Goal: Navigation & Orientation: Find specific page/section

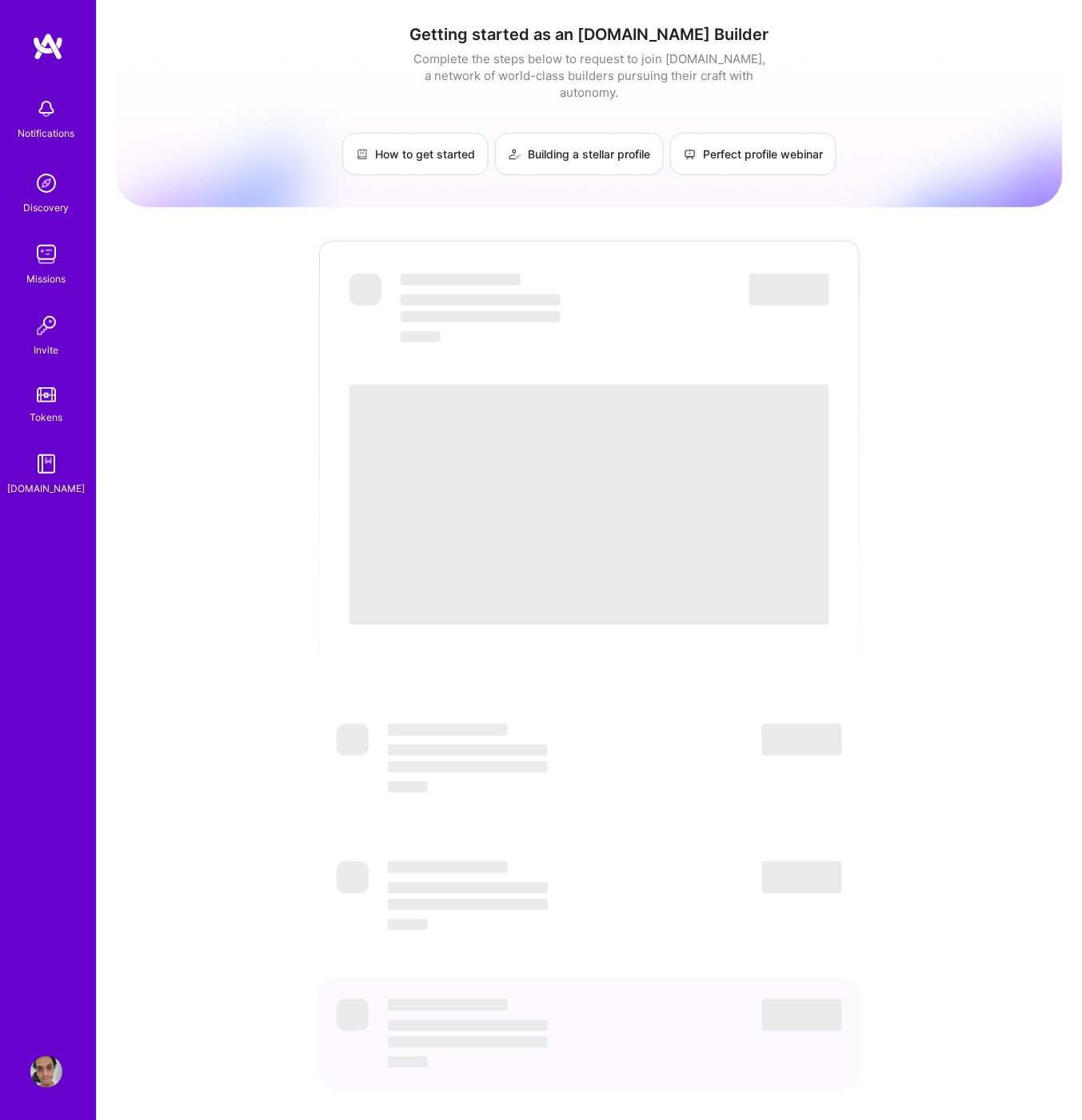
click at [35, 110] on img at bounding box center [46, 109] width 32 height 32
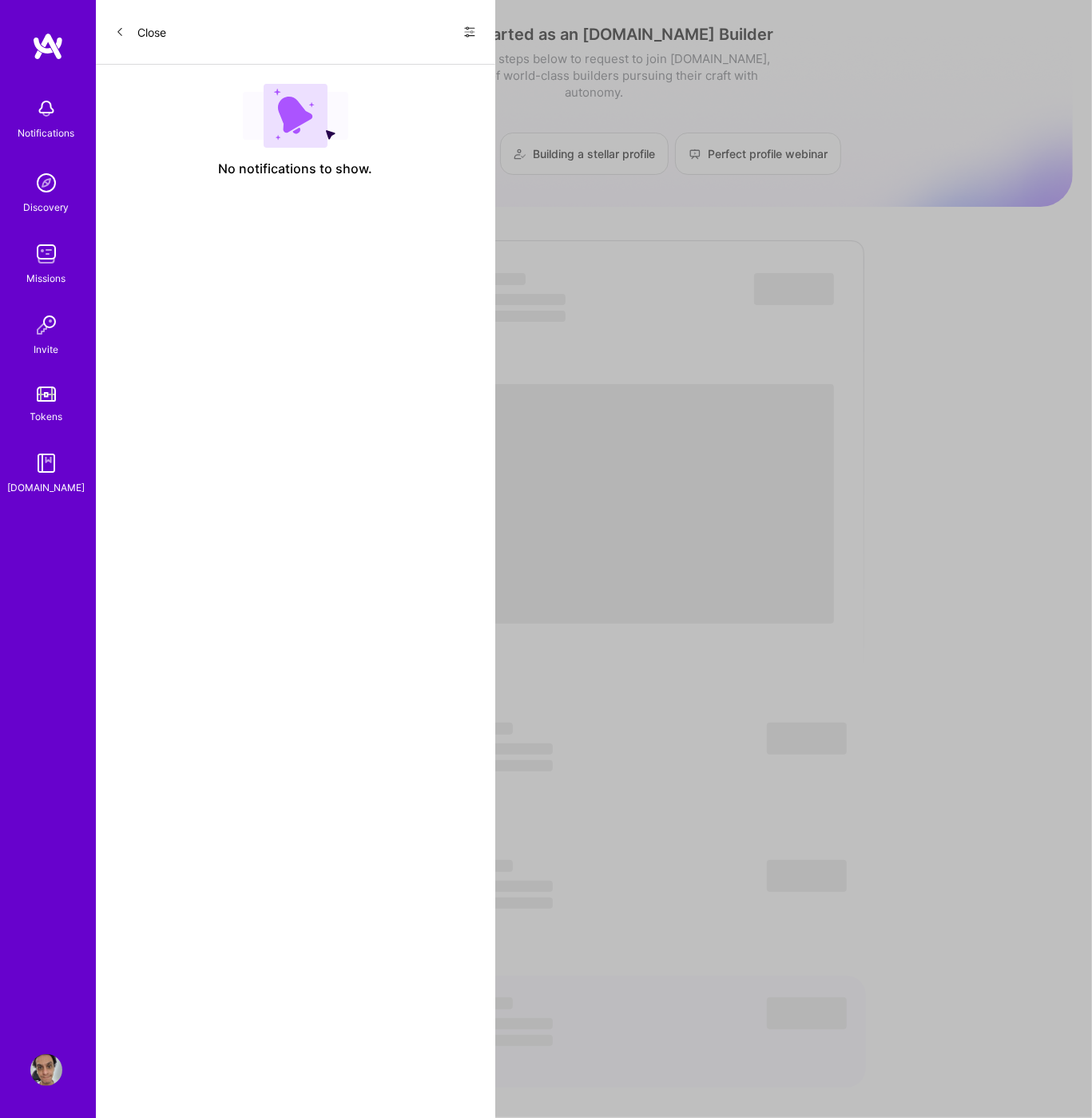
click at [21, 231] on div "Notifications Discovery Missions Invite Tokens [DOMAIN_NAME]" at bounding box center [47, 293] width 95 height 406
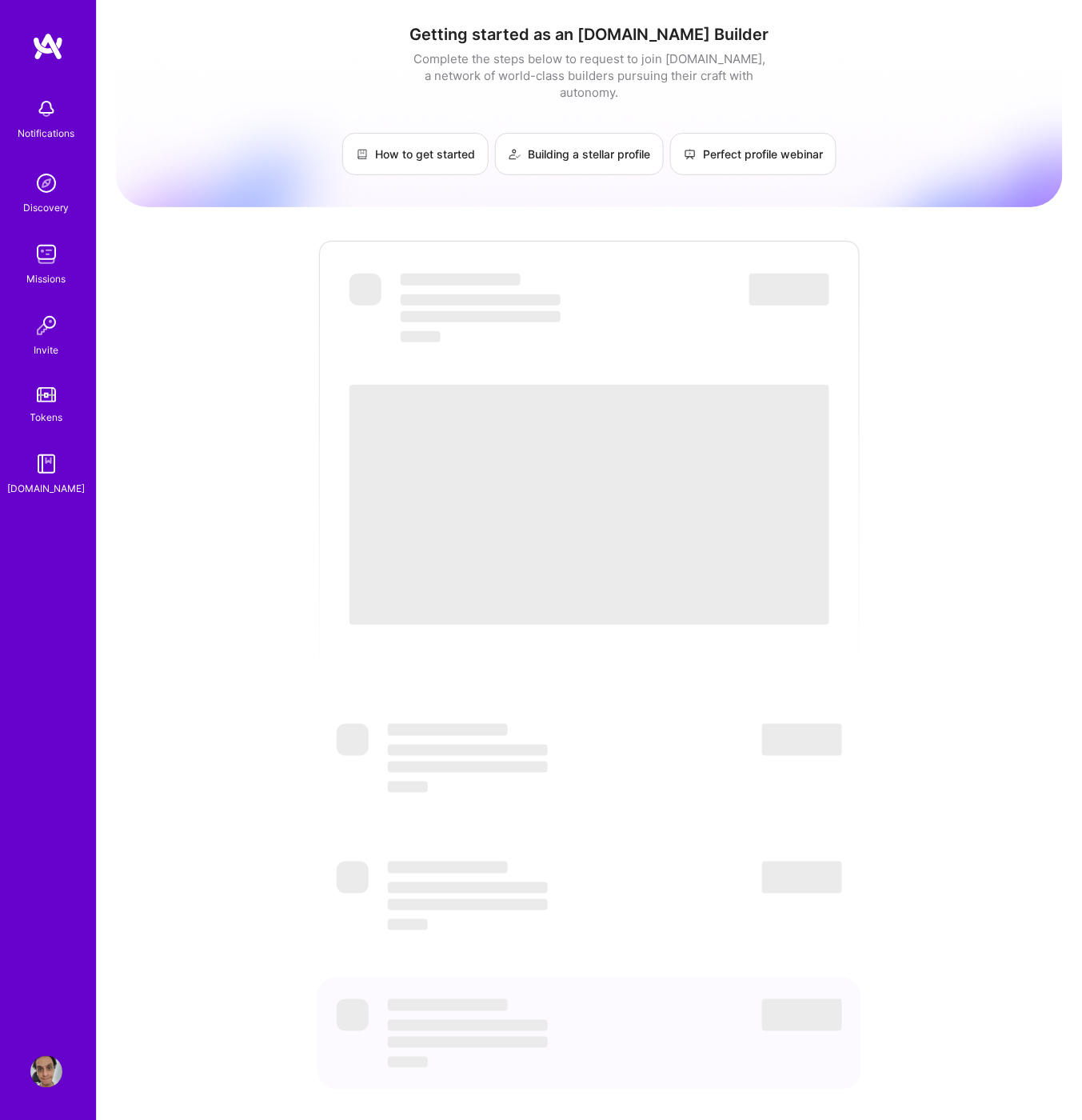
click at [24, 221] on div "Notifications Discovery Missions Invite Tokens [DOMAIN_NAME]" at bounding box center [47, 293] width 96 height 407
click at [31, 209] on div "Discovery" at bounding box center [47, 208] width 46 height 17
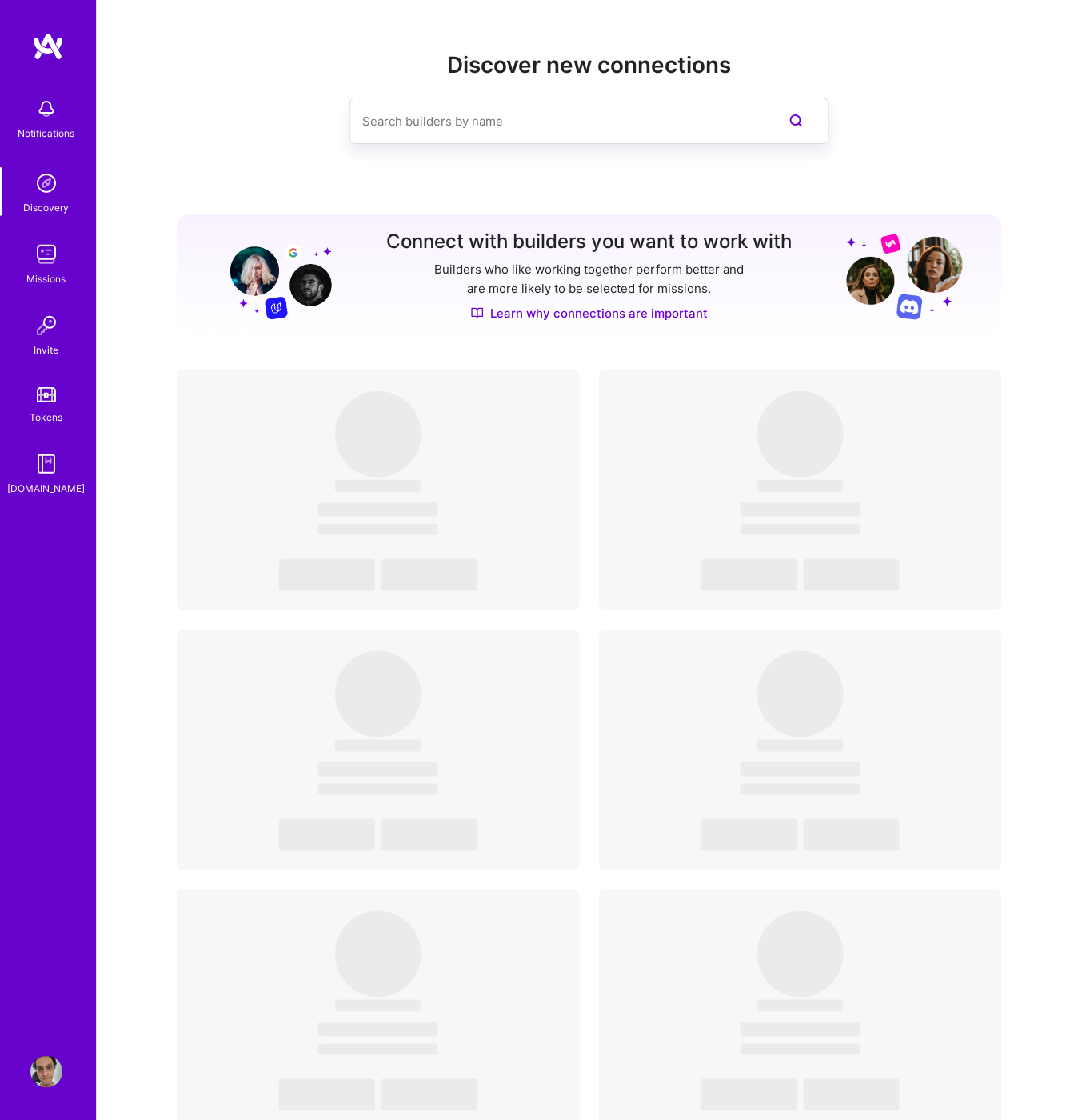
click at [46, 267] on img at bounding box center [46, 254] width 32 height 32
